Goal: Check status

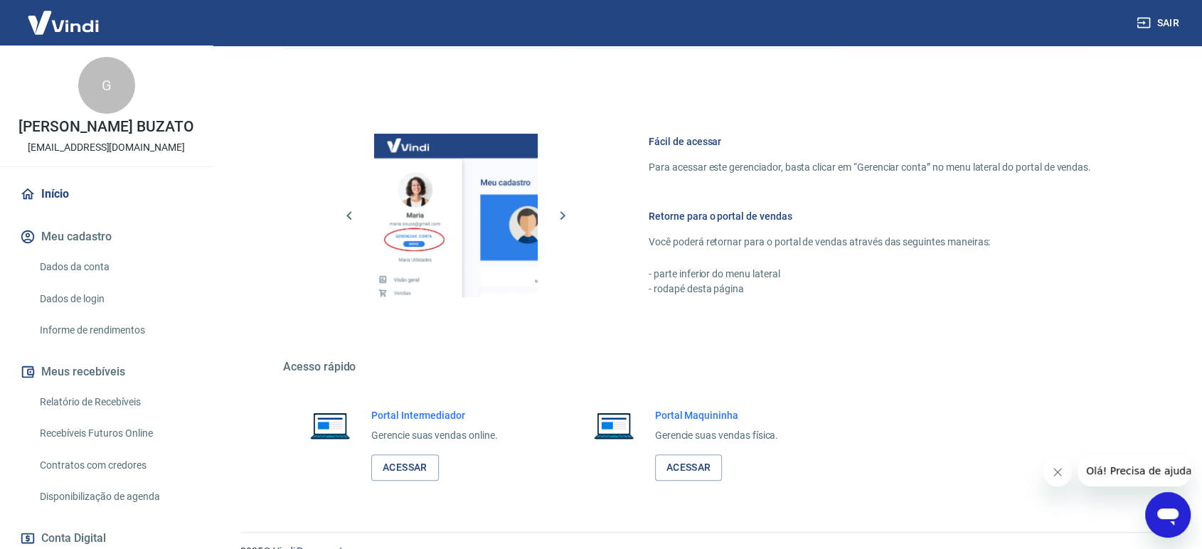
scroll to position [558, 0]
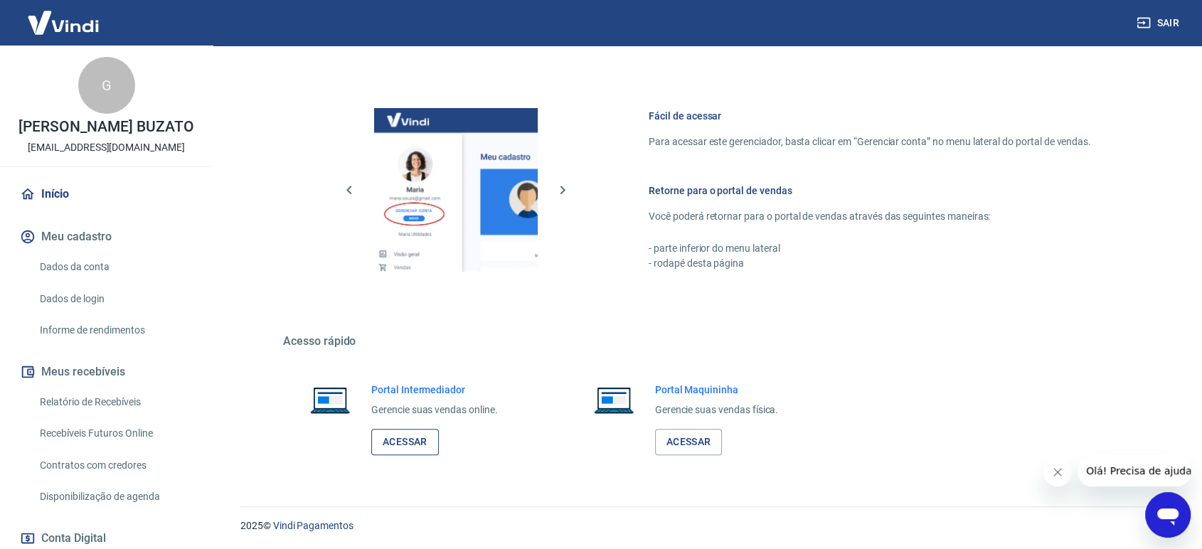
click at [402, 452] on link "Acessar" at bounding box center [405, 442] width 68 height 26
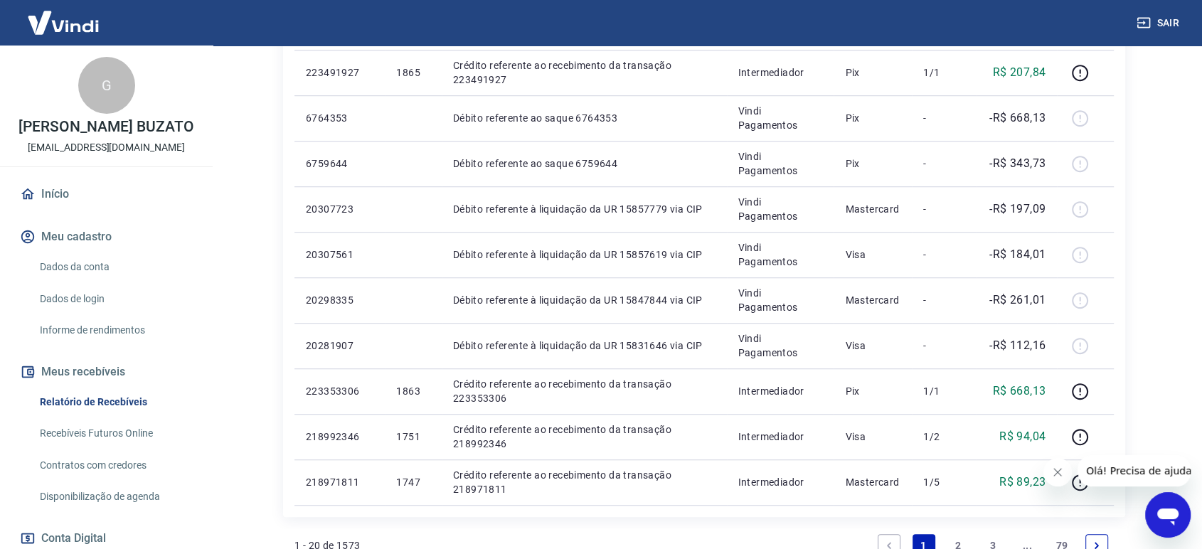
scroll to position [1137, 0]
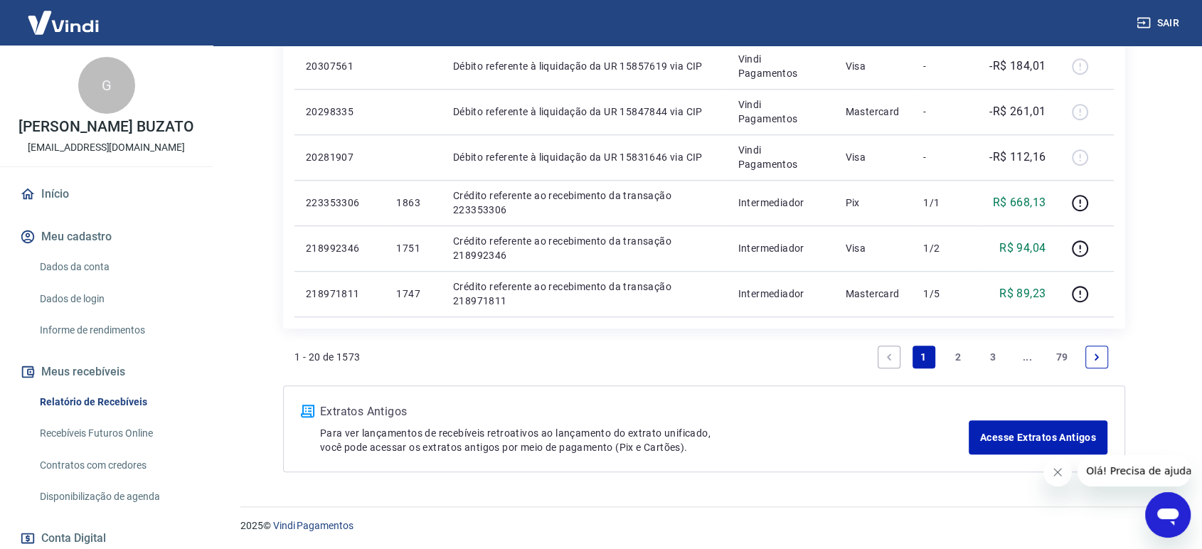
click at [954, 356] on link "2" at bounding box center [958, 357] width 23 height 23
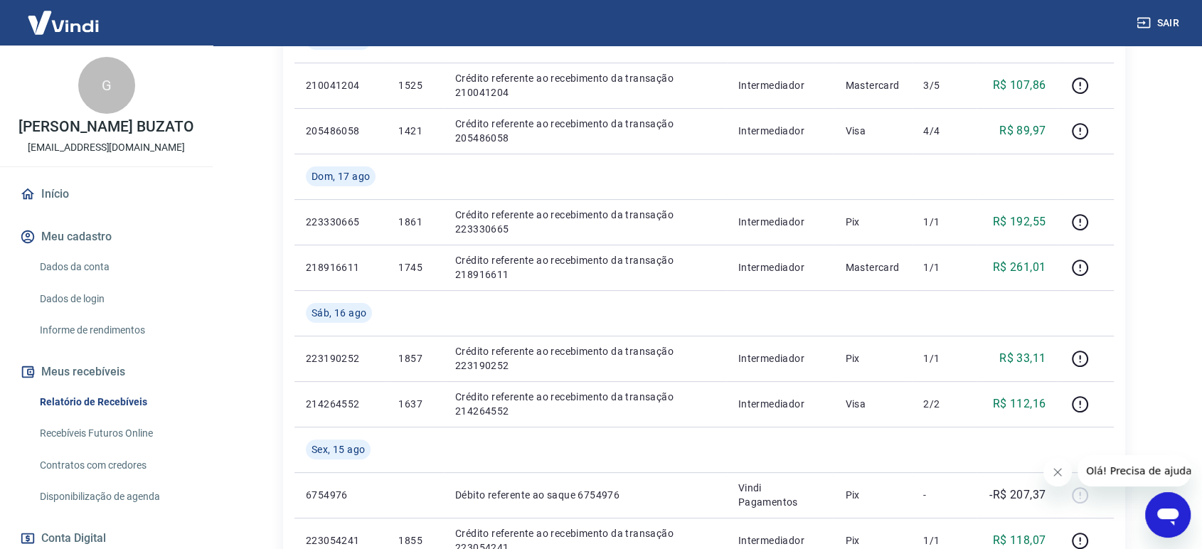
scroll to position [316, 0]
